Goal: Transaction & Acquisition: Purchase product/service

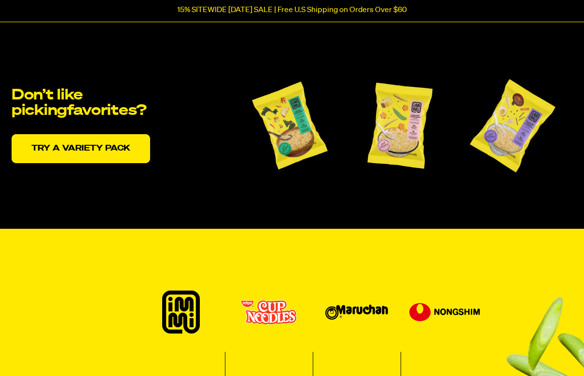
scroll to position [1992, 0]
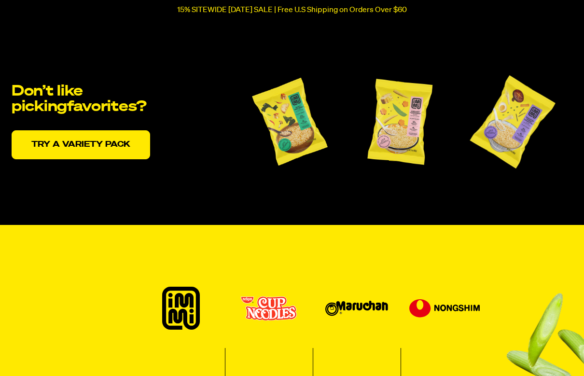
click at [42, 142] on link "Try a variety pack" at bounding box center [81, 144] width 138 height 29
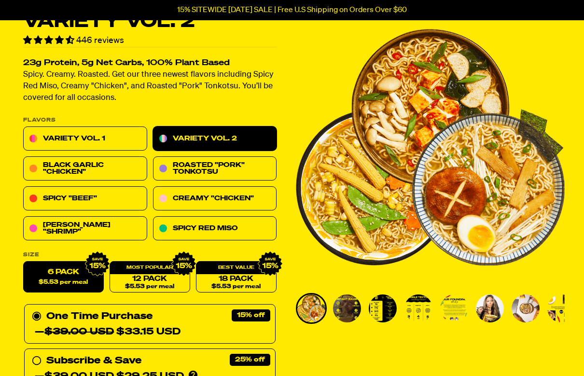
scroll to position [54, 0]
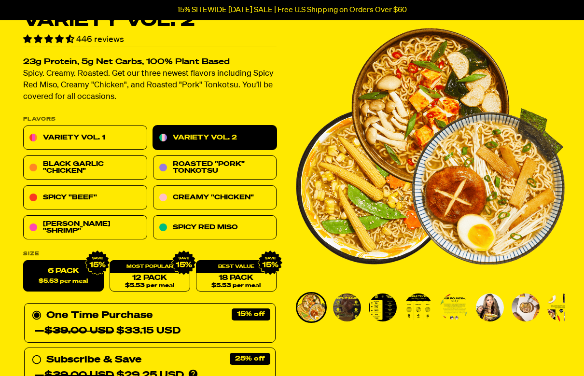
click at [55, 167] on link "Black Garlic "Chicken"" at bounding box center [85, 168] width 124 height 24
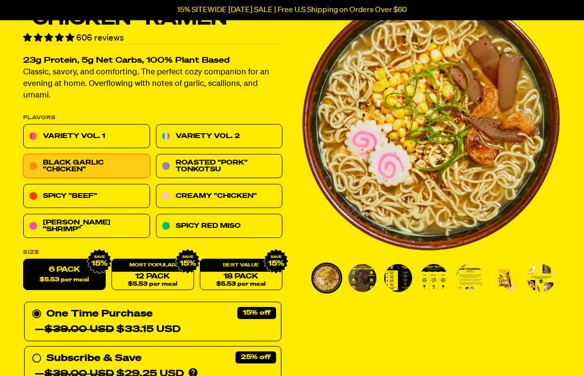
scroll to position [74, 0]
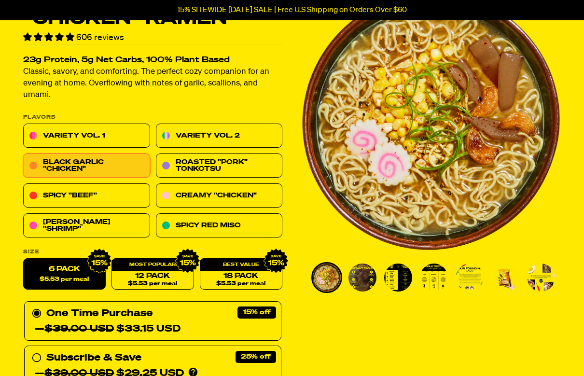
click at [49, 198] on link "Spicy "Beef"" at bounding box center [86, 196] width 127 height 24
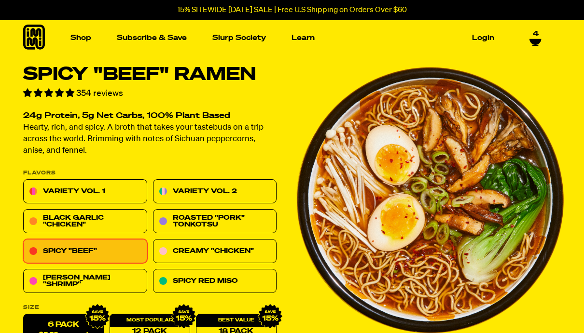
click at [534, 45] on icon at bounding box center [535, 45] width 6 height 1
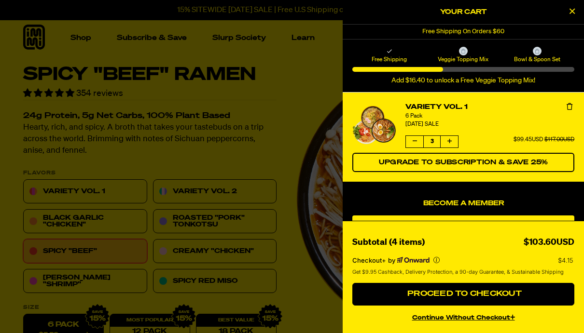
click at [411, 147] on button "Decrease quantity of Variety Vol. 1" at bounding box center [414, 142] width 17 height 12
click at [419, 144] on button "Decrease quantity of Variety Vol. 1" at bounding box center [414, 142] width 17 height 12
click at [415, 140] on icon "Decrease quantity of Variety Vol. 1" at bounding box center [414, 141] width 4 height 6
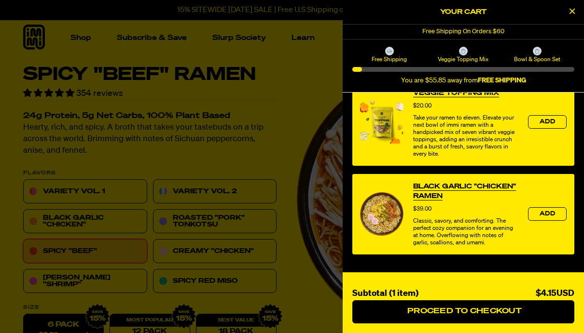
scroll to position [344, 0]
click at [552, 208] on button "Add" at bounding box center [547, 214] width 39 height 14
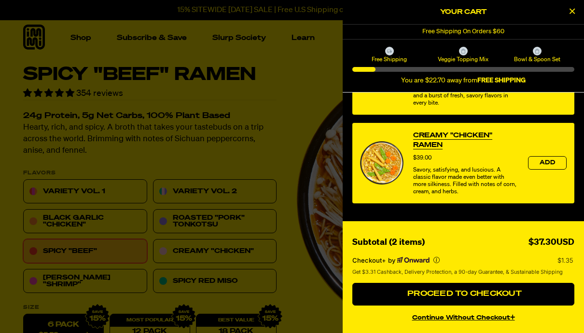
scroll to position [484, 0]
click at [43, 251] on div at bounding box center [292, 166] width 584 height 333
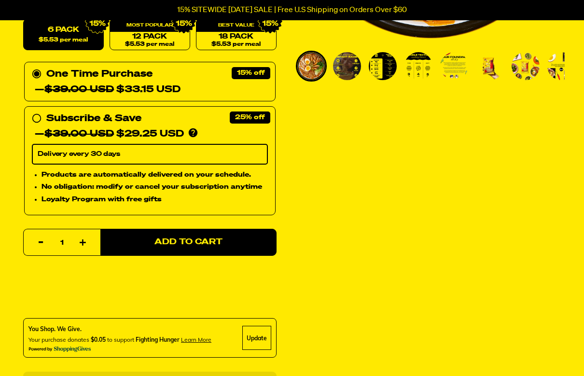
scroll to position [299, 0]
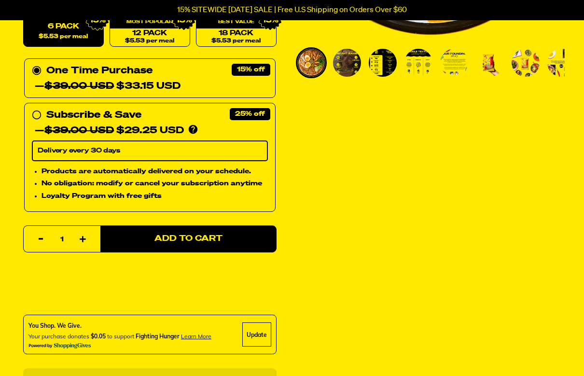
click at [148, 246] on button "Add to Cart" at bounding box center [188, 238] width 176 height 27
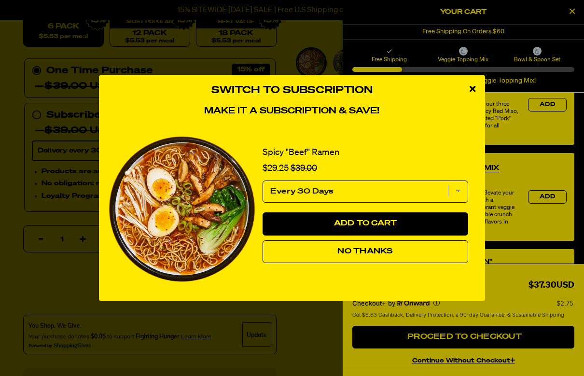
scroll to position [261, 0]
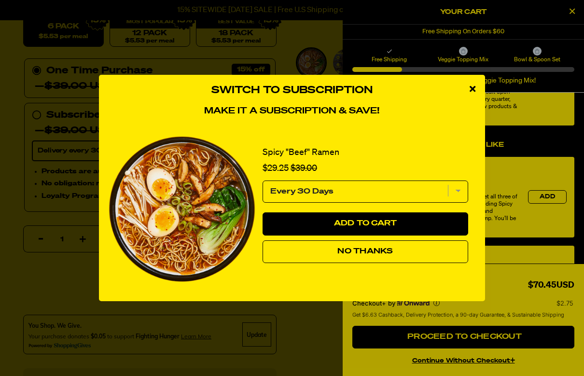
click at [477, 87] on div "close modal" at bounding box center [472, 89] width 25 height 29
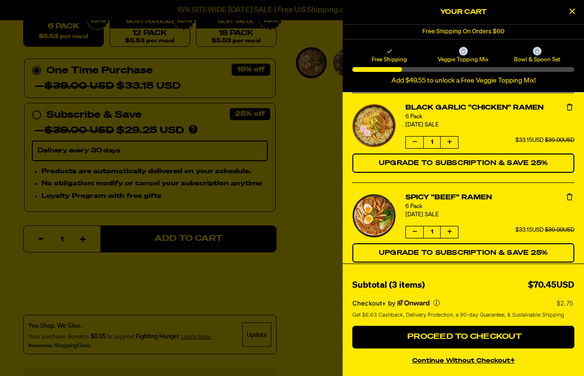
scroll to position [0, 0]
click at [52, 166] on div at bounding box center [292, 188] width 584 height 376
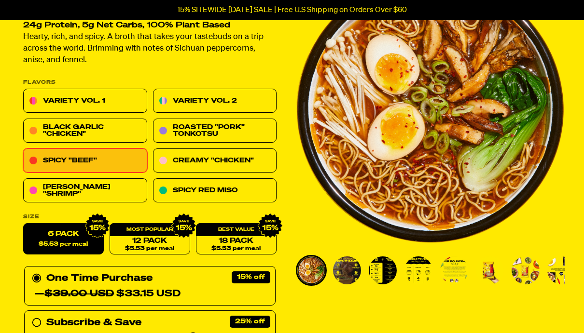
scroll to position [90, 0]
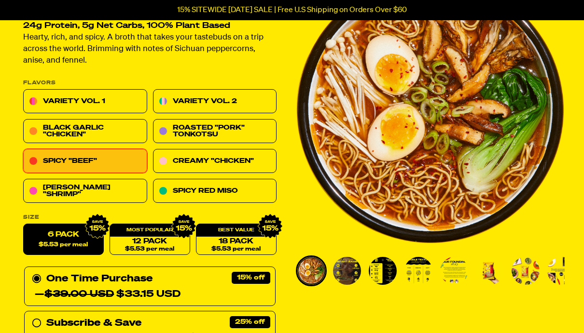
click at [210, 195] on link "Spicy Red Miso" at bounding box center [215, 191] width 124 height 24
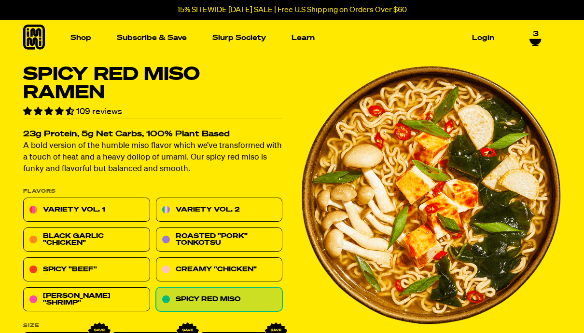
click at [59, 238] on link "Black Garlic "Chicken"" at bounding box center [86, 240] width 127 height 24
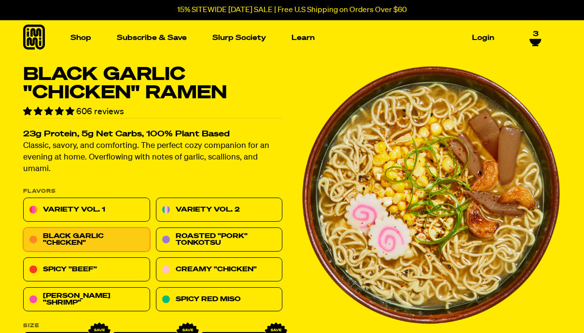
click at [83, 266] on link "Spicy "Beef"" at bounding box center [86, 270] width 127 height 24
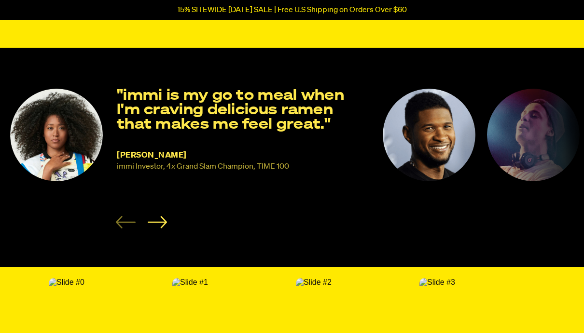
scroll to position [1496, 0]
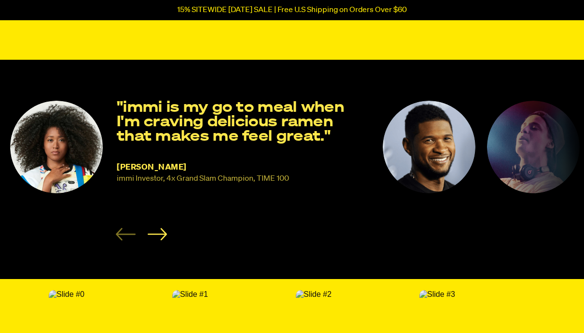
click at [448, 141] on img "2 of 8" at bounding box center [429, 147] width 93 height 93
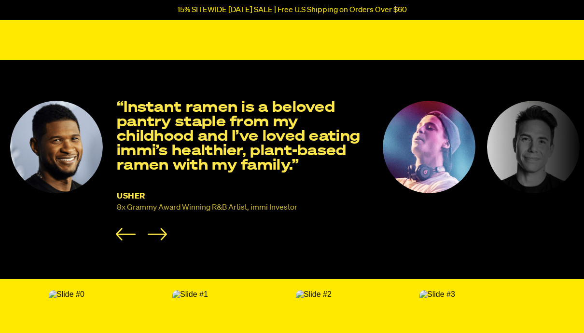
click at [440, 130] on img "3 of 8" at bounding box center [429, 147] width 93 height 93
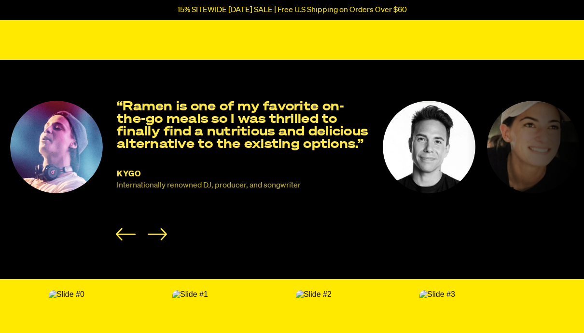
click at [445, 124] on img "4 of 8" at bounding box center [429, 147] width 93 height 93
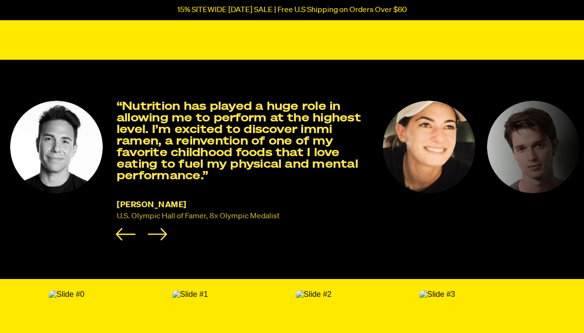
click at [432, 132] on img "5 of 8" at bounding box center [429, 147] width 93 height 93
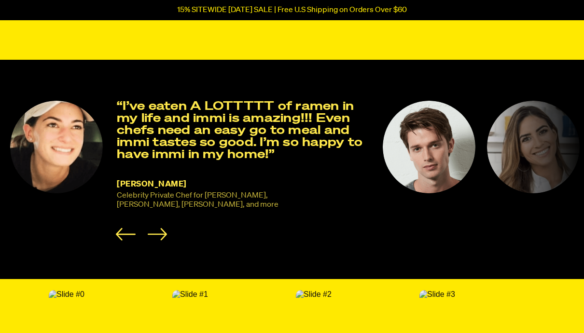
click at [441, 128] on img "6 of 8" at bounding box center [429, 147] width 93 height 93
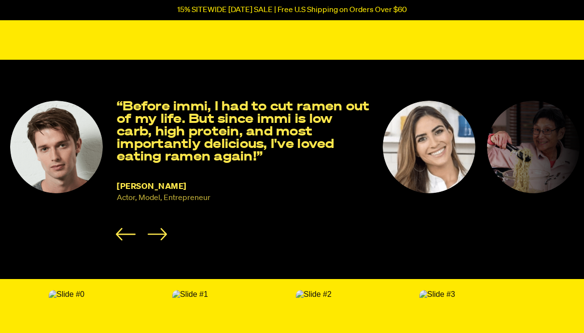
click at [442, 126] on img "7 of 8" at bounding box center [429, 147] width 93 height 93
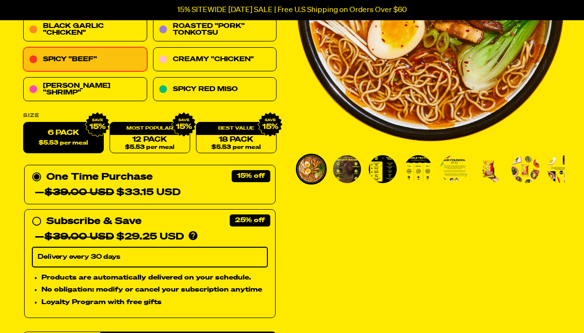
scroll to position [0, 0]
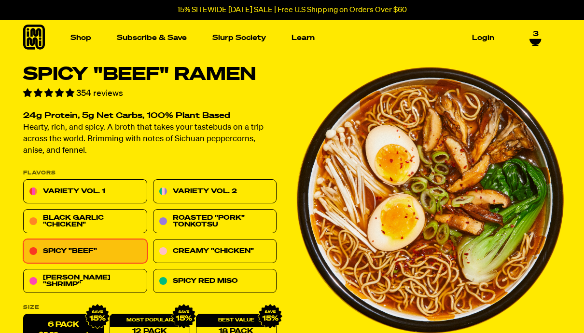
click at [537, 39] on icon at bounding box center [535, 41] width 12 height 8
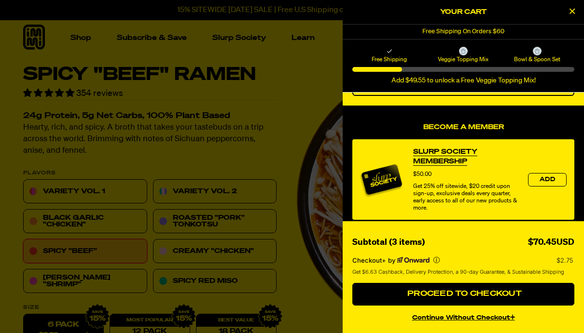
scroll to position [160, 0]
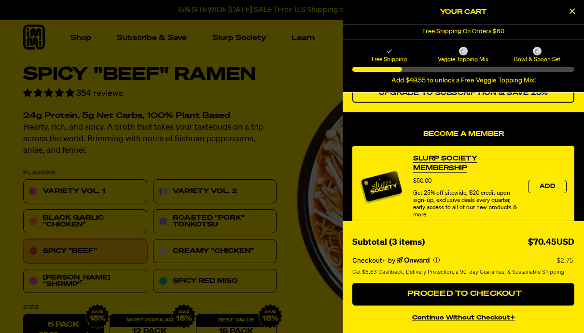
click at [459, 157] on link "Slurp Society Membership" at bounding box center [465, 163] width 105 height 19
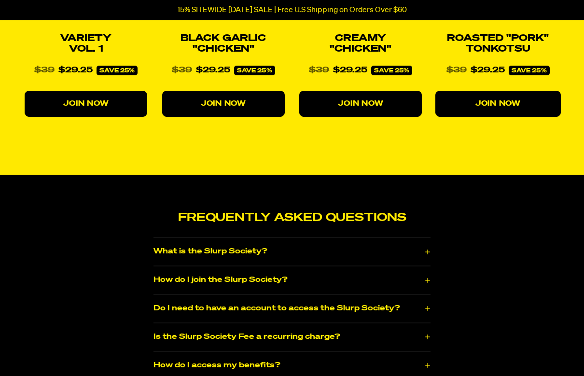
scroll to position [1299, 0]
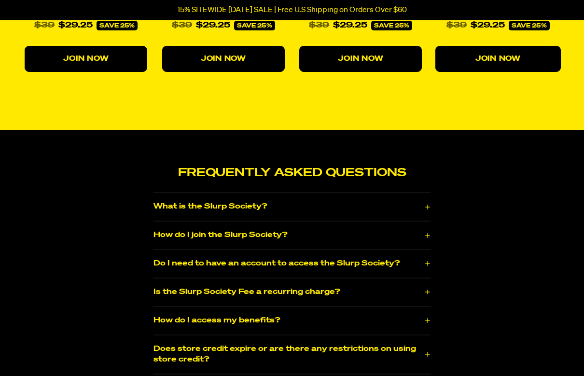
click at [171, 256] on button "Do I need to have an account to access the Slurp Society?" at bounding box center [291, 264] width 277 height 16
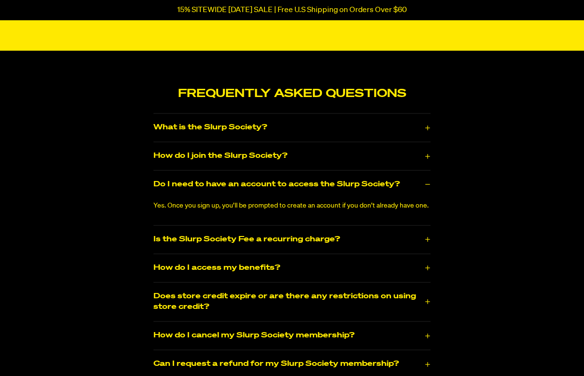
scroll to position [1385, 0]
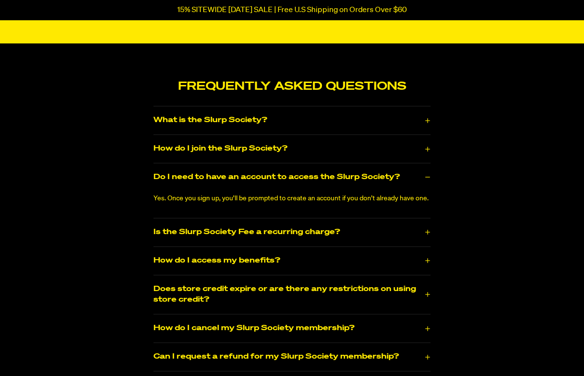
click at [167, 224] on button "Is the Slurp Society Fee a recurring charge?" at bounding box center [291, 232] width 277 height 16
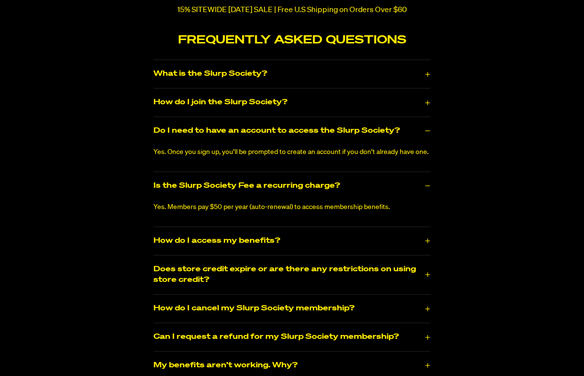
scroll to position [1438, 0]
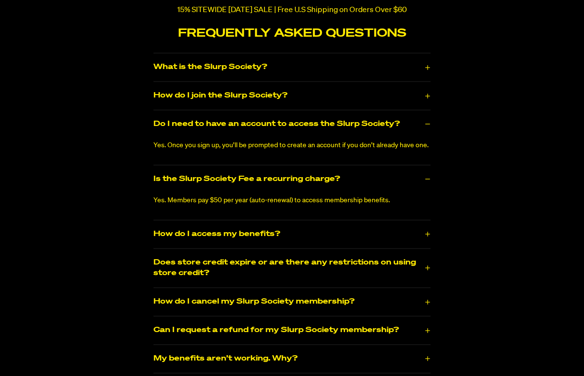
click at [165, 226] on button "How do I access my benefits?" at bounding box center [291, 234] width 277 height 16
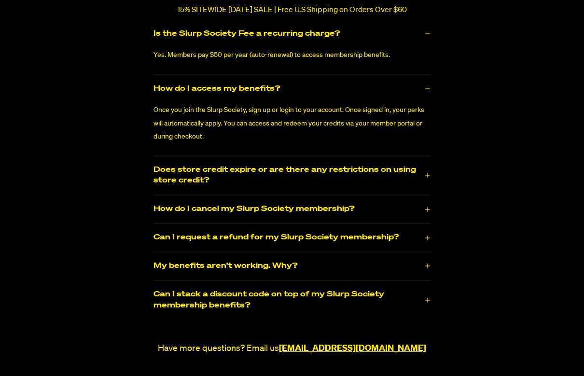
scroll to position [1584, 0]
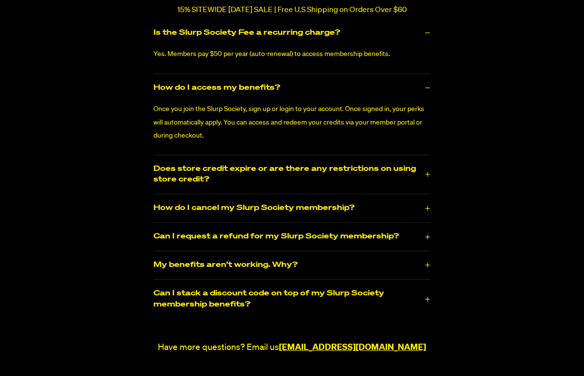
click at [165, 161] on button "Does store credit expire or are there any restrictions on using store credit?" at bounding box center [291, 174] width 277 height 27
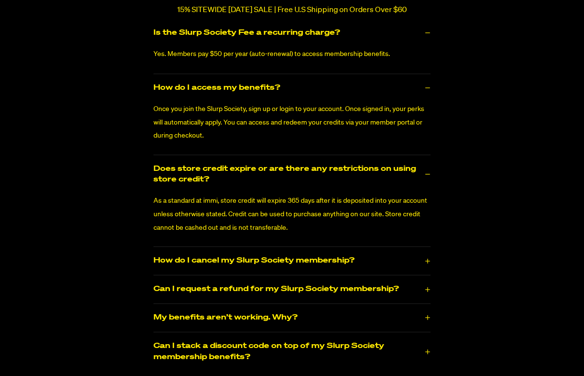
click at [168, 246] on div "How do I cancel my Slurp Society membership? You can cancel your membership fro…" at bounding box center [291, 260] width 277 height 28
click at [165, 253] on button "How do I cancel my Slurp Society membership?" at bounding box center [291, 261] width 277 height 16
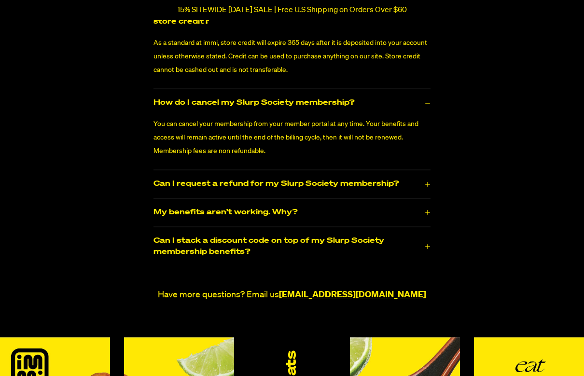
scroll to position [1742, 0]
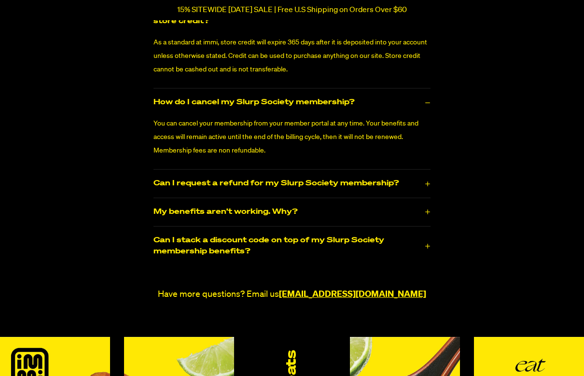
click at [394, 233] on button "Can I stack a discount code on top of my Slurp Society membership benefits?" at bounding box center [291, 246] width 277 height 27
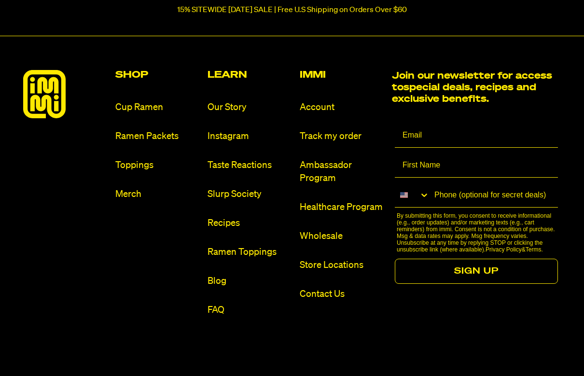
scroll to position [2248, 0]
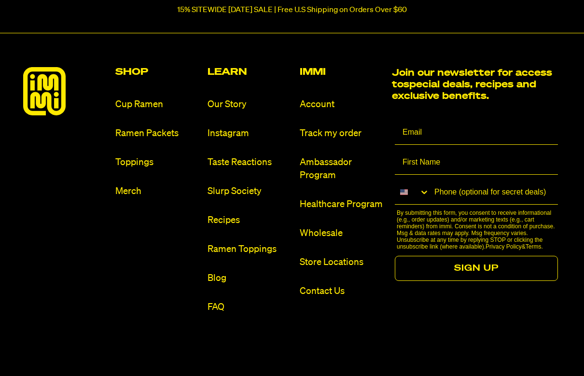
click at [217, 301] on link "FAQ" at bounding box center [249, 307] width 84 height 13
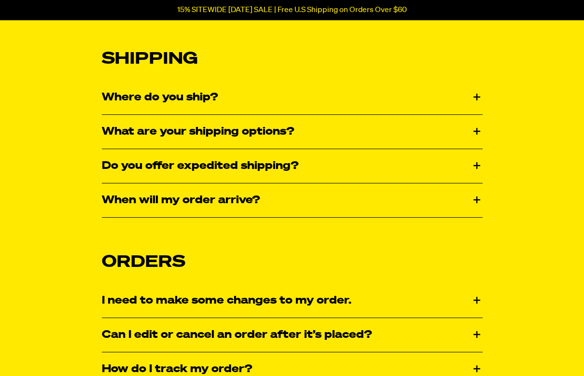
scroll to position [179, 0]
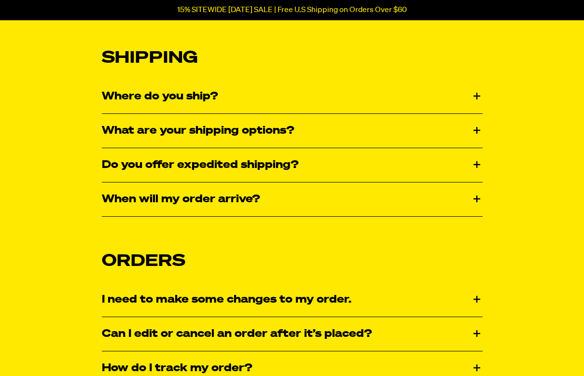
click at [435, 157] on div "Do you offer expedited shipping?" at bounding box center [292, 165] width 381 height 34
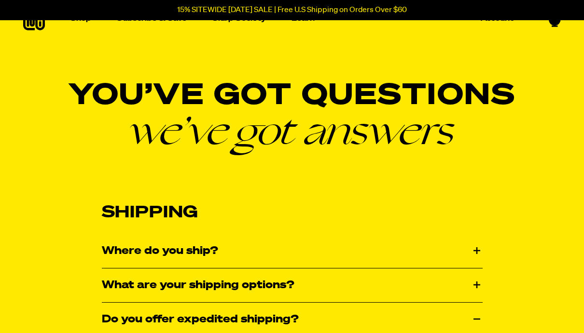
scroll to position [0, 0]
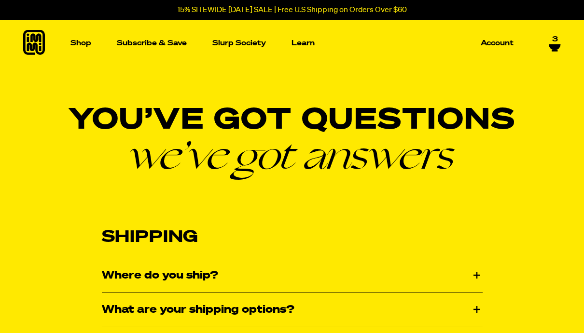
click at [558, 41] on link "3" at bounding box center [554, 43] width 12 height 16
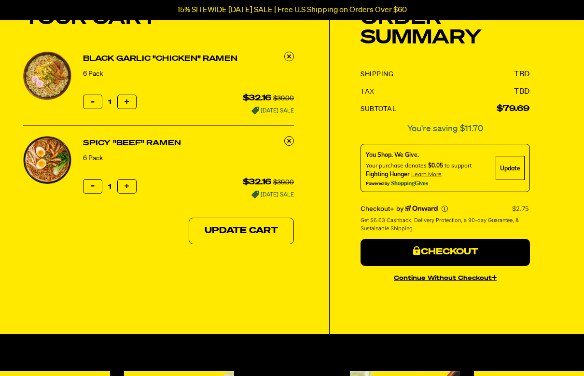
scroll to position [78, 0]
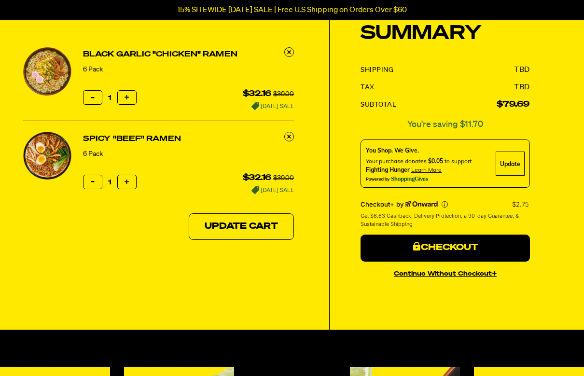
click at [476, 241] on button "Checkout" at bounding box center [444, 247] width 169 height 27
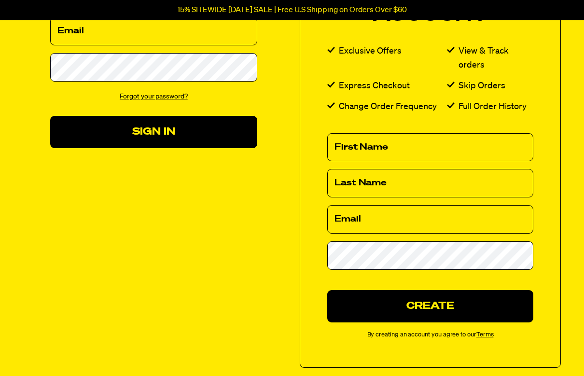
scroll to position [128, 0]
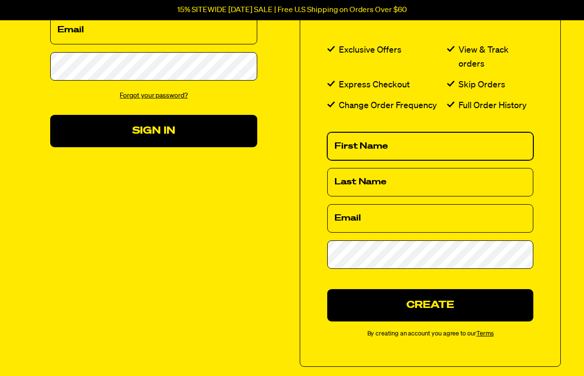
click at [435, 146] on input "First Name" at bounding box center [430, 146] width 206 height 28
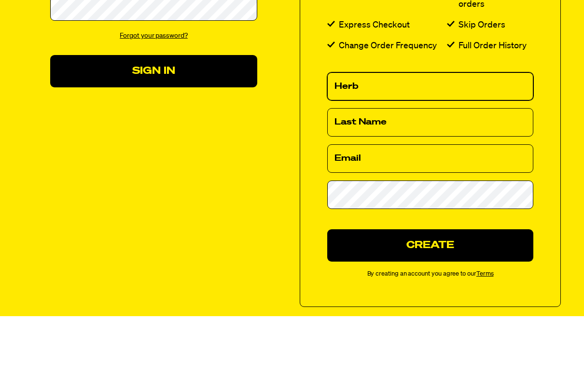
type input "Herb"
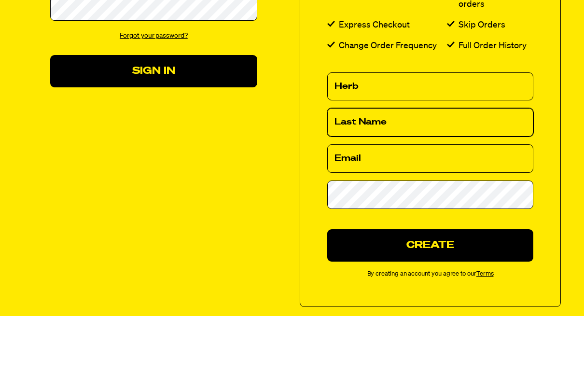
click at [401, 168] on input "Last Name" at bounding box center [430, 182] width 206 height 28
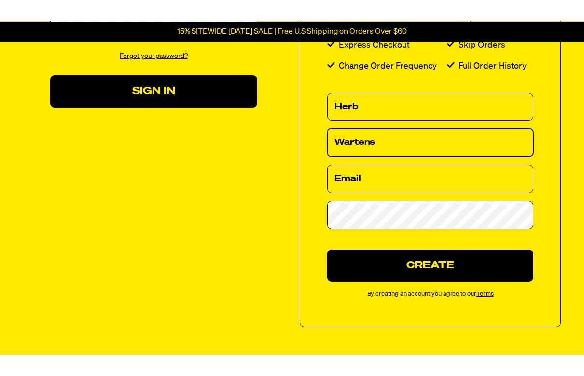
scroll to position [190, 0]
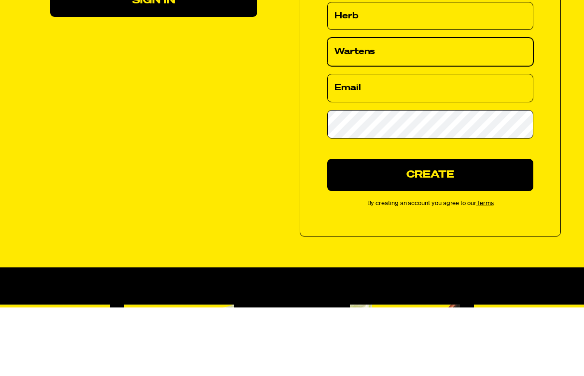
type input "Wartens"
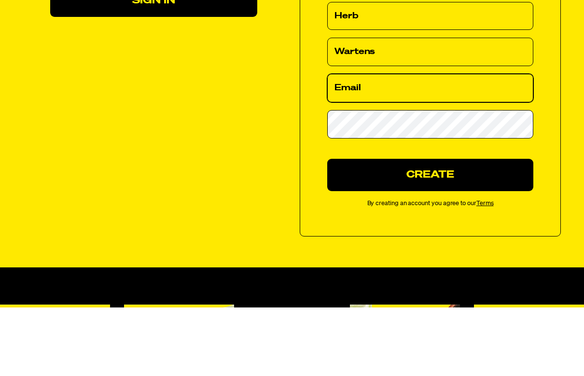
click at [429, 142] on input "Email" at bounding box center [430, 156] width 206 height 28
click at [374, 142] on input "Email" at bounding box center [430, 156] width 206 height 28
paste input "3-cirques-numeral@icloud.com"
type input "3-cirques-numeral@icloud.com"
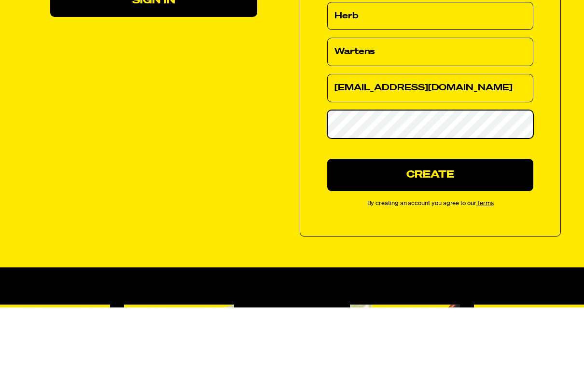
scroll to position [259, 0]
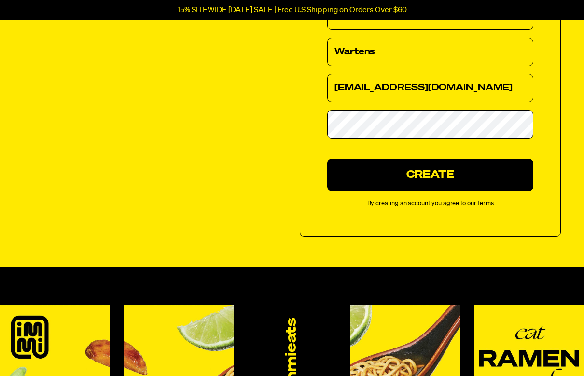
click at [479, 166] on button "Create" at bounding box center [430, 175] width 206 height 32
